Goal: Task Accomplishment & Management: Complete application form

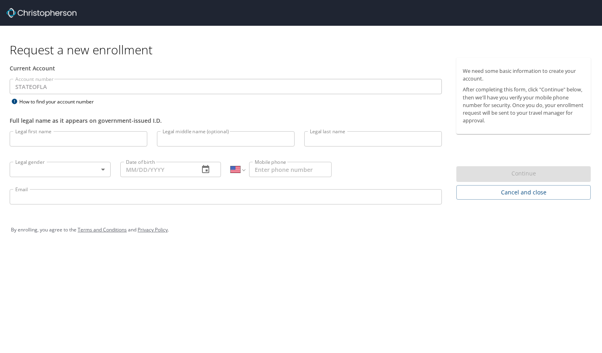
select select "US"
click at [48, 139] on input "Legal first name" at bounding box center [79, 138] width 138 height 15
type input "Emily"
type input "Anne"
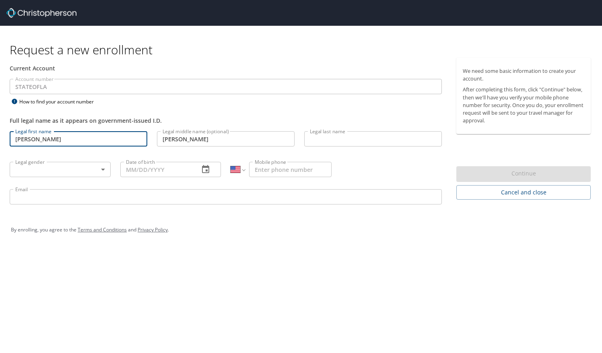
type input "Dalluge"
type input "01/17/1996"
type input "1 (319) 239-5948"
type input "edalluge@gmail.com"
click at [58, 174] on body "Request a new enrollment Current Account Account number STATEOFLA Account numbe…" at bounding box center [301, 176] width 602 height 353
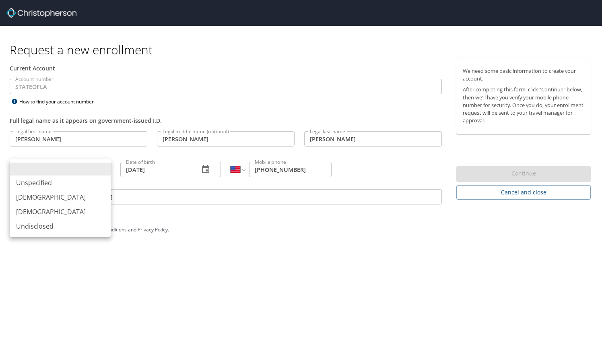
click at [55, 214] on li "Female" at bounding box center [60, 212] width 101 height 14
type input "Female"
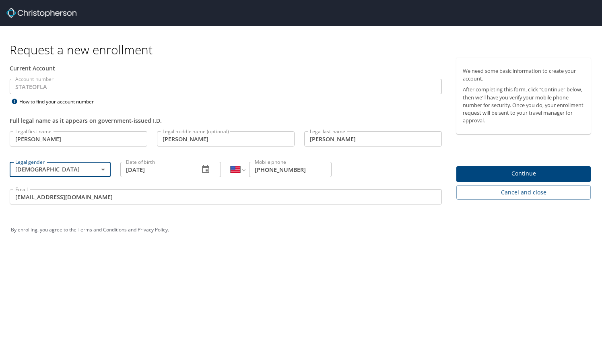
click at [223, 263] on div "Request a new enrollment Current Account Account number STATEOFLA Account numbe…" at bounding box center [301, 176] width 602 height 353
click at [501, 176] on span "Continue" at bounding box center [524, 174] width 122 height 10
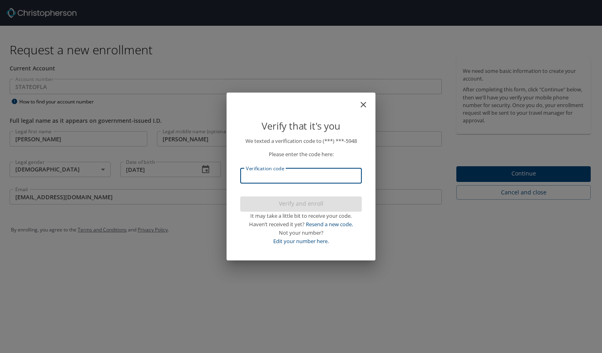
click at [254, 175] on input "Verification code" at bounding box center [301, 175] width 122 height 15
type input "7"
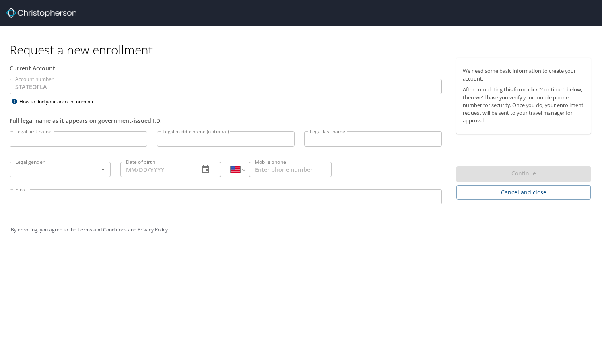
select select "US"
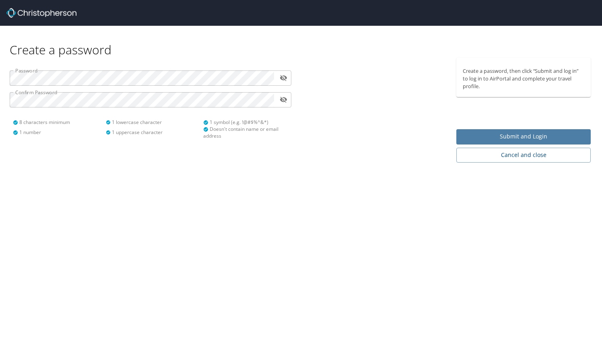
click at [491, 136] on span "Submit and Login" at bounding box center [524, 137] width 122 height 10
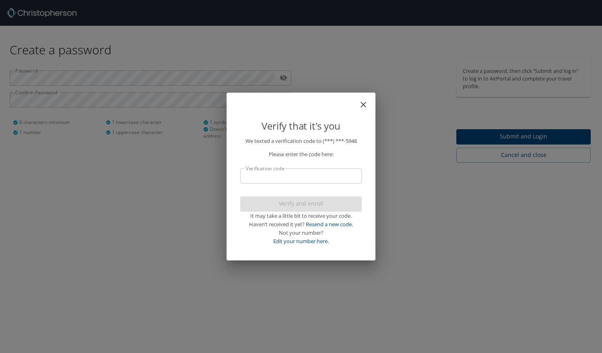
click at [309, 183] on input "Verification code" at bounding box center [301, 175] width 122 height 15
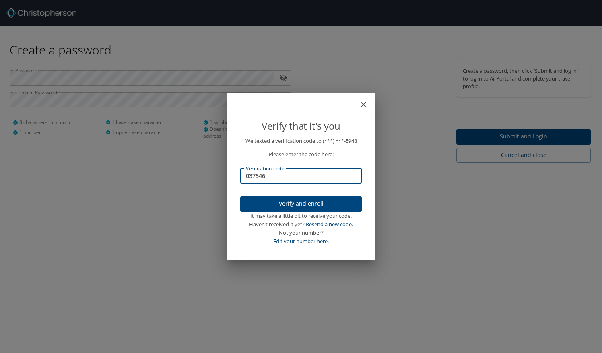
type input "037546"
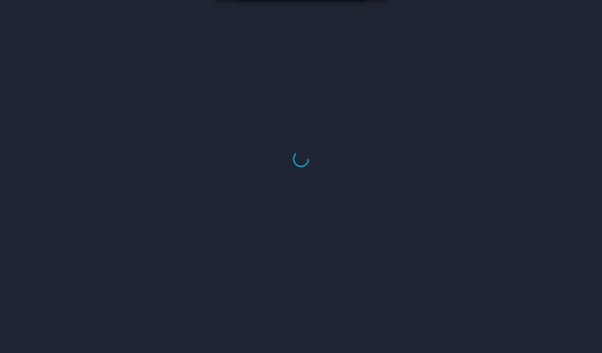
select select "US"
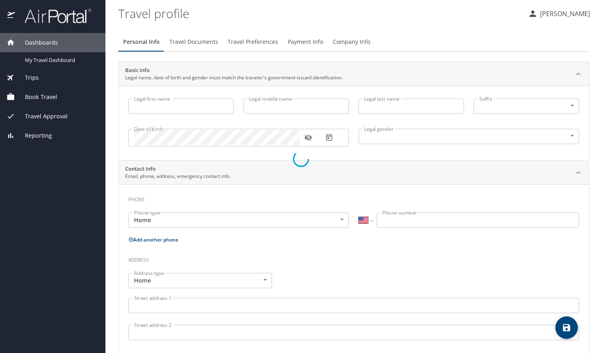
type input "Emily"
type input "Anne"
type input "Dalluge"
type input "Female"
select select "US"
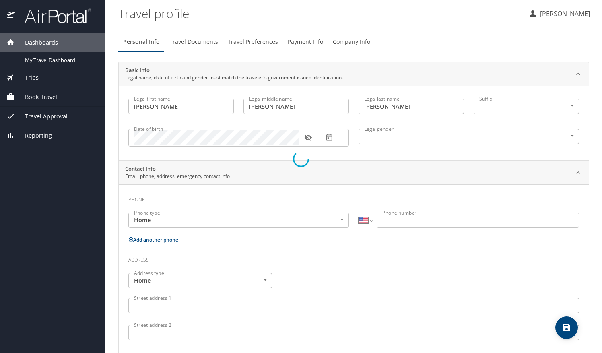
select select "US"
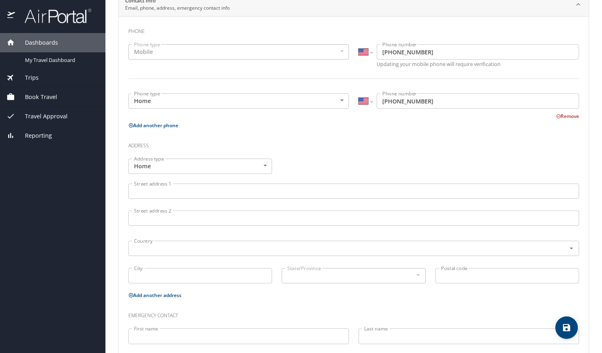
scroll to position [211, 0]
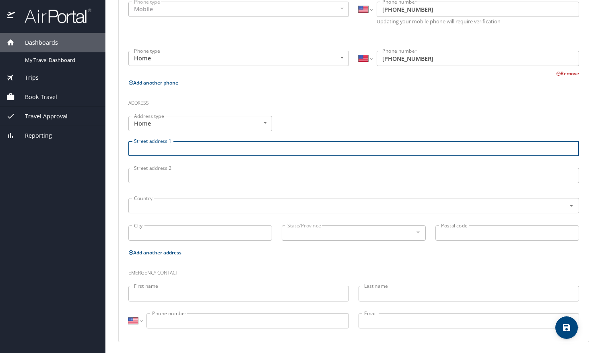
click at [169, 146] on input "Street address 1" at bounding box center [353, 148] width 451 height 15
click at [178, 213] on div "Country Country" at bounding box center [353, 205] width 451 height 20
type input "6377 Canal Blvd"
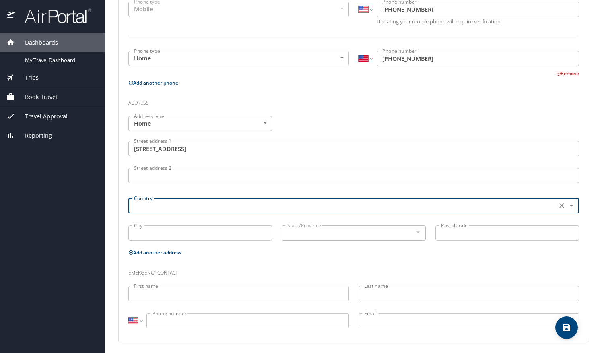
click at [174, 205] on input "text" at bounding box center [342, 206] width 422 height 10
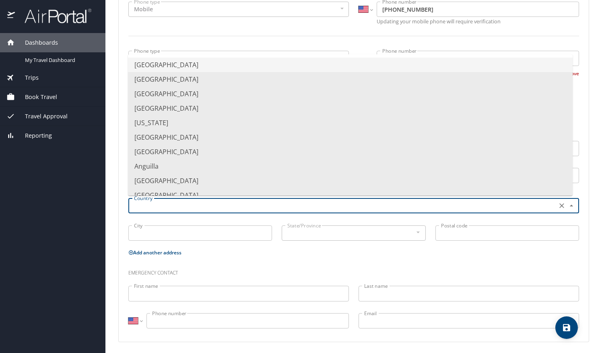
click at [190, 64] on li "United States of America" at bounding box center [350, 65] width 445 height 14
type input "United States of America"
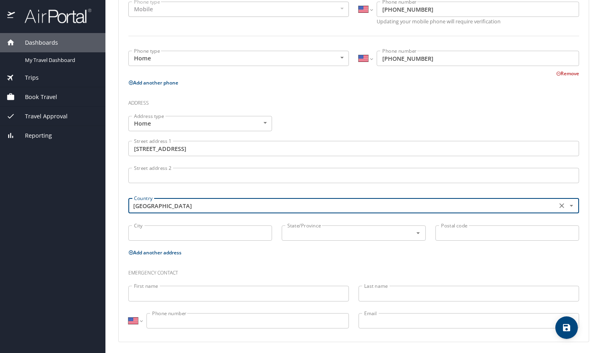
click at [167, 229] on input "City" at bounding box center [200, 233] width 144 height 15
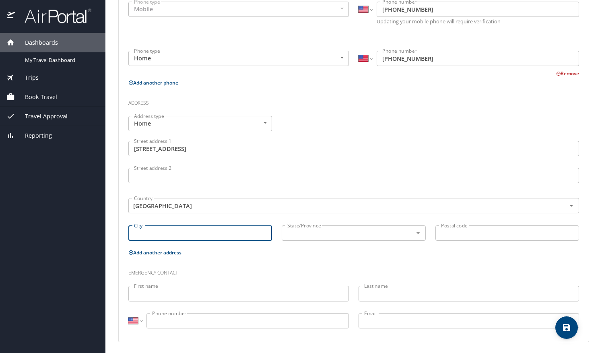
type input "n"
type input "New Orleans"
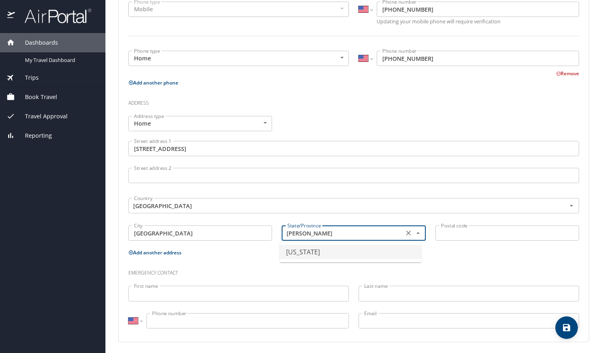
click at [342, 254] on li "Louisiana" at bounding box center [351, 252] width 142 height 14
type input "Louisiana"
click at [480, 227] on input "Postal code" at bounding box center [508, 233] width 144 height 15
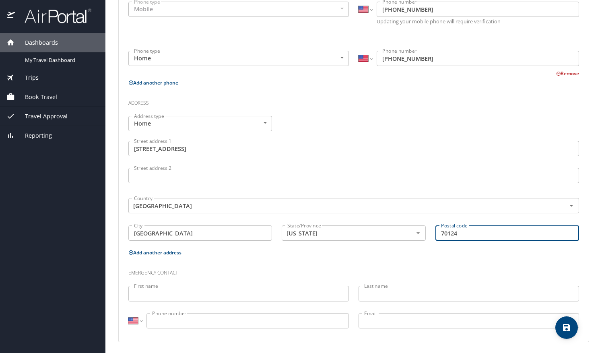
type input "70124"
click at [290, 292] on input "First name" at bounding box center [238, 293] width 221 height 15
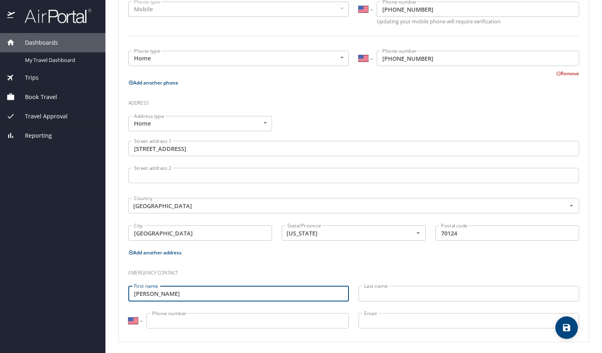
type input "Cyrus"
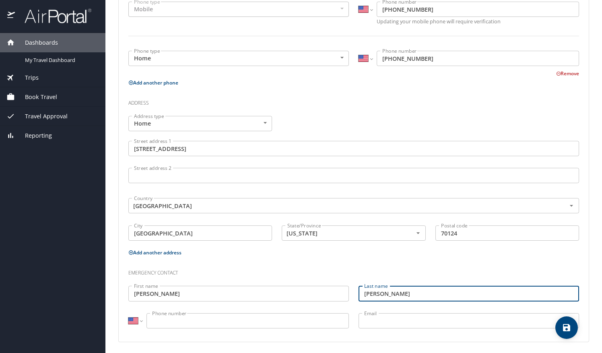
type input "Mansouri"
click at [272, 325] on input "Phone number" at bounding box center [248, 320] width 203 height 15
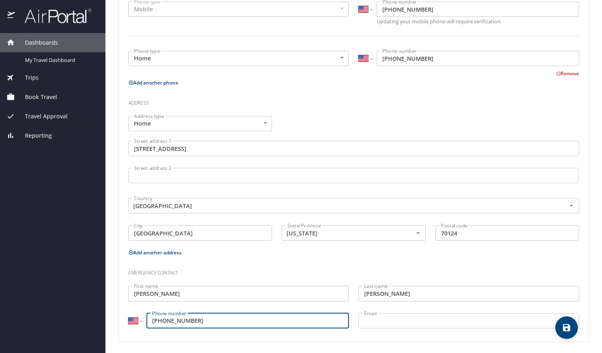
type input "(224) 456-9191"
click at [397, 321] on input "Email" at bounding box center [469, 320] width 221 height 15
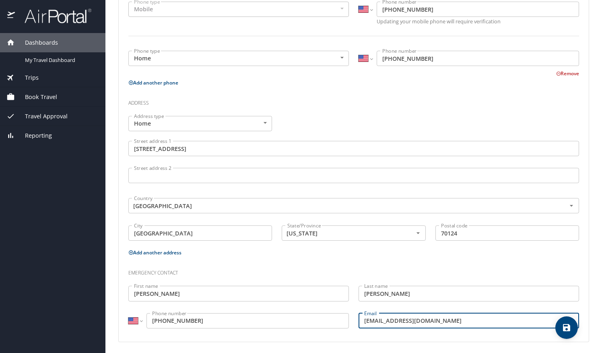
type input "edallu@lsuhsc.edu"
click at [407, 334] on div "Phone Phone type Mobile Mobile Phone type International Afghanistan Åland Islan…" at bounding box center [354, 157] width 470 height 369
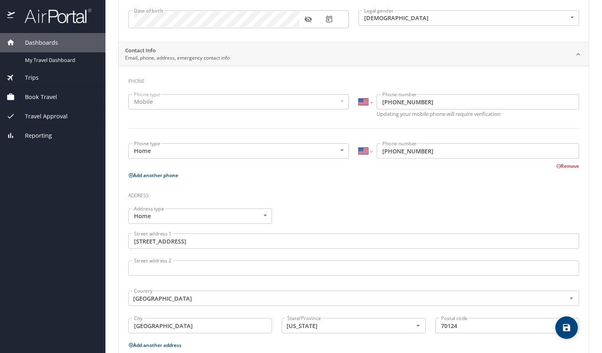
scroll to position [118, 0]
click at [564, 167] on button "Remove" at bounding box center [568, 167] width 23 height 7
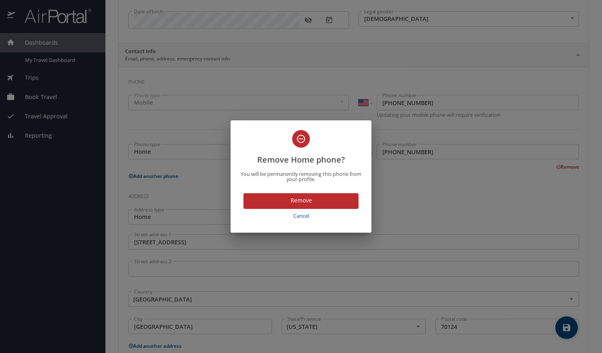
click at [329, 199] on span "Remove" at bounding box center [301, 201] width 102 height 10
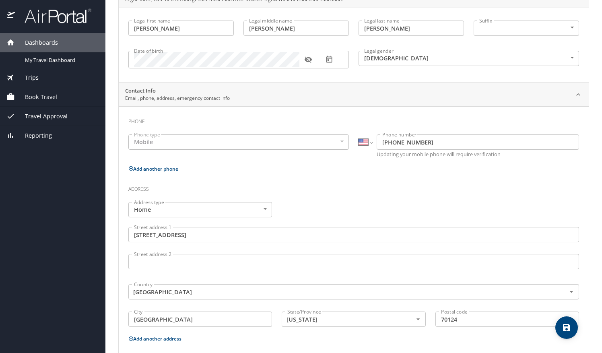
scroll to position [0, 0]
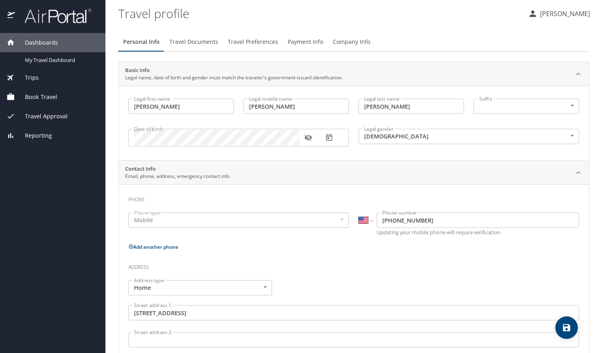
click at [205, 45] on span "Travel Documents" at bounding box center [194, 42] width 49 height 10
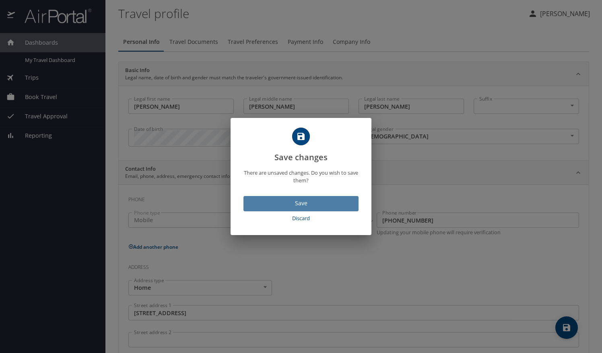
click at [306, 201] on span "Save" at bounding box center [301, 204] width 102 height 10
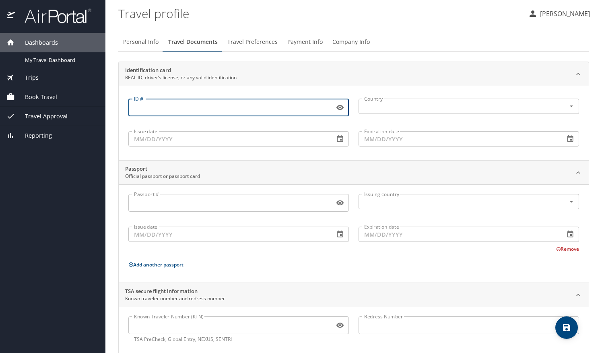
click at [175, 104] on input "ID #" at bounding box center [229, 107] width 203 height 15
click at [180, 202] on input "Passport #" at bounding box center [229, 202] width 203 height 15
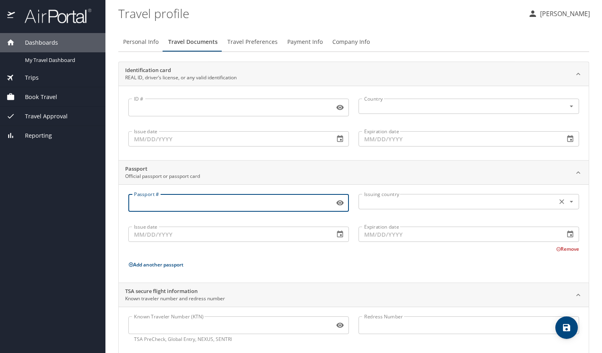
click at [451, 202] on input "text" at bounding box center [457, 202] width 192 height 10
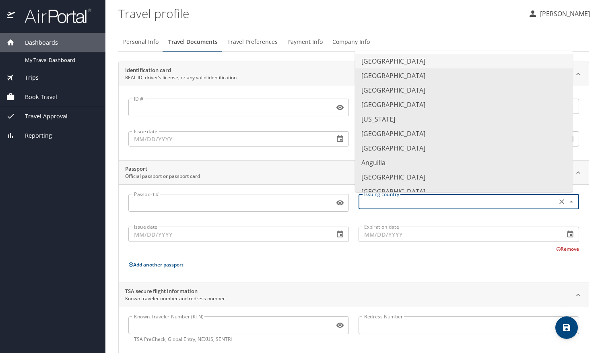
click at [401, 16] on profile "Travel profile" at bounding box center [320, 13] width 404 height 25
type input "United States of America"
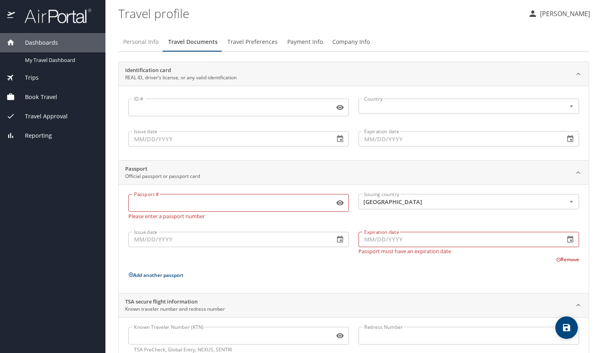
click at [157, 43] on span "Personal Info" at bounding box center [140, 42] width 35 height 10
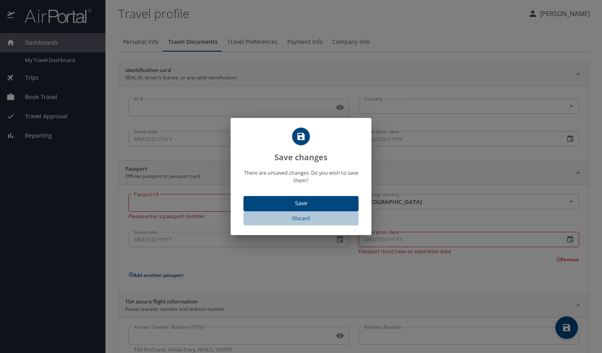
click at [306, 217] on span "Discard" at bounding box center [301, 218] width 109 height 9
select select "US"
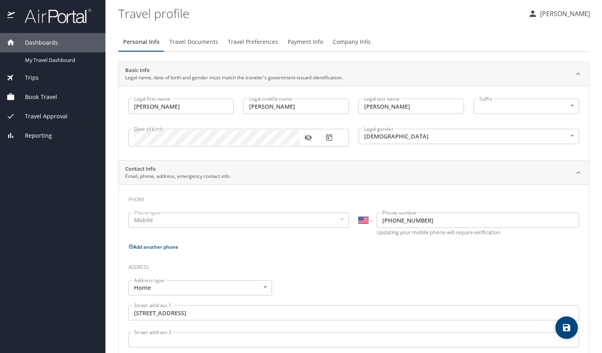
click at [42, 72] on div "Trips" at bounding box center [53, 77] width 106 height 19
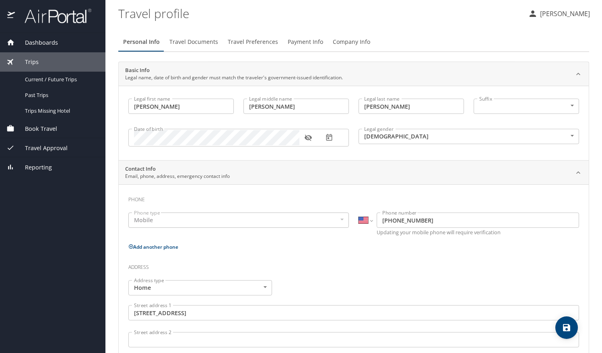
click at [47, 128] on span "Book Travel" at bounding box center [36, 128] width 42 height 9
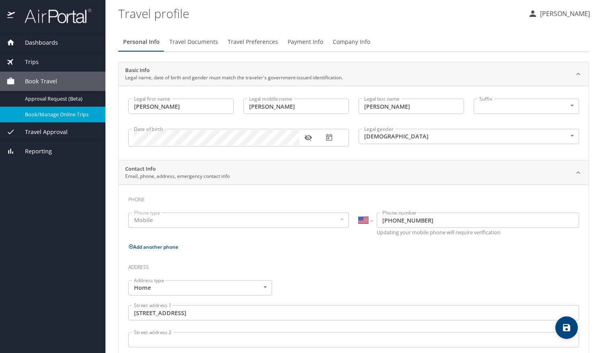
click at [51, 117] on span "Book/Manage Online Trips" at bounding box center [60, 115] width 71 height 8
